Goal: Task Accomplishment & Management: Use online tool/utility

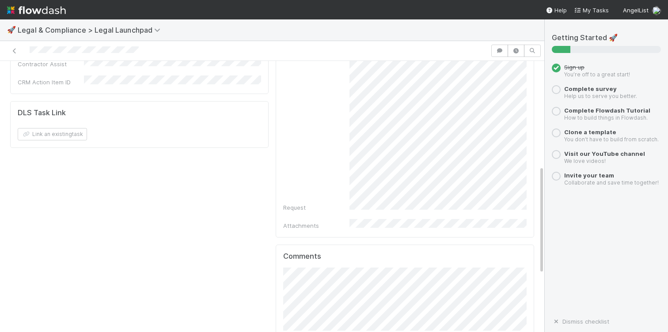
scroll to position [265, 0]
